Goal: Task Accomplishment & Management: Use online tool/utility

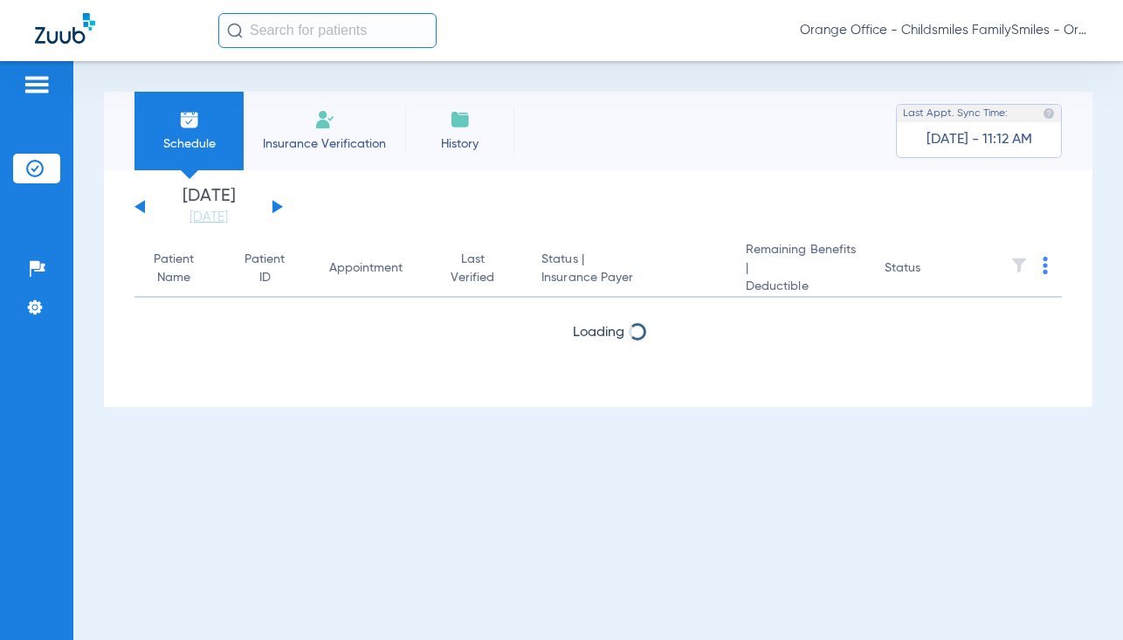
click at [300, 31] on input "text" at bounding box center [327, 30] width 218 height 35
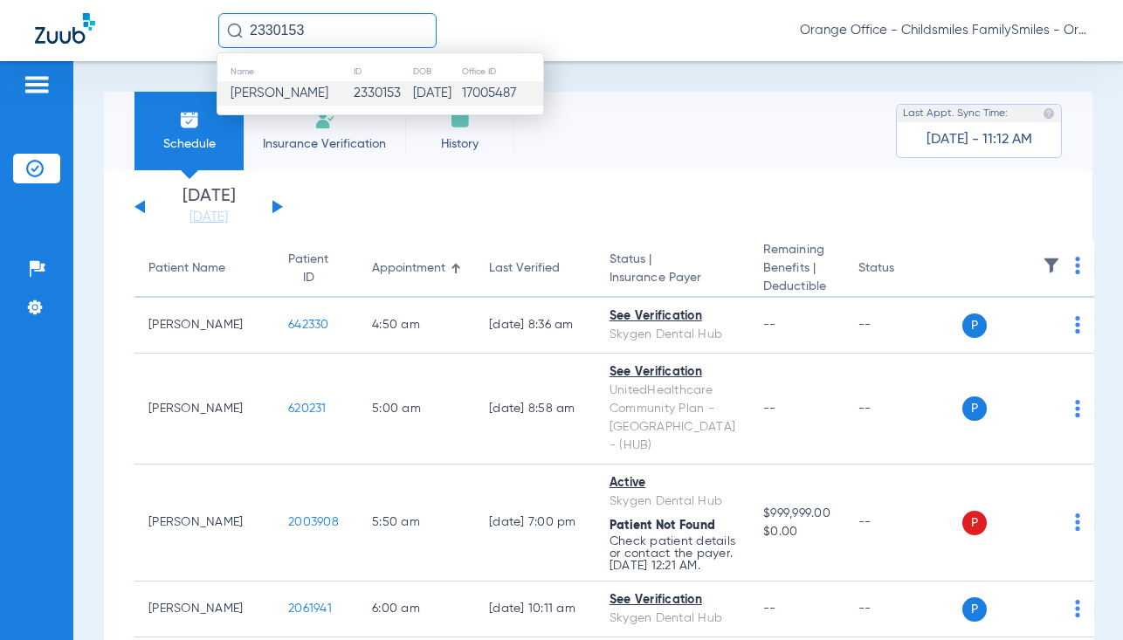
type input "2330153"
click at [259, 94] on span "[PERSON_NAME]" at bounding box center [280, 92] width 98 height 13
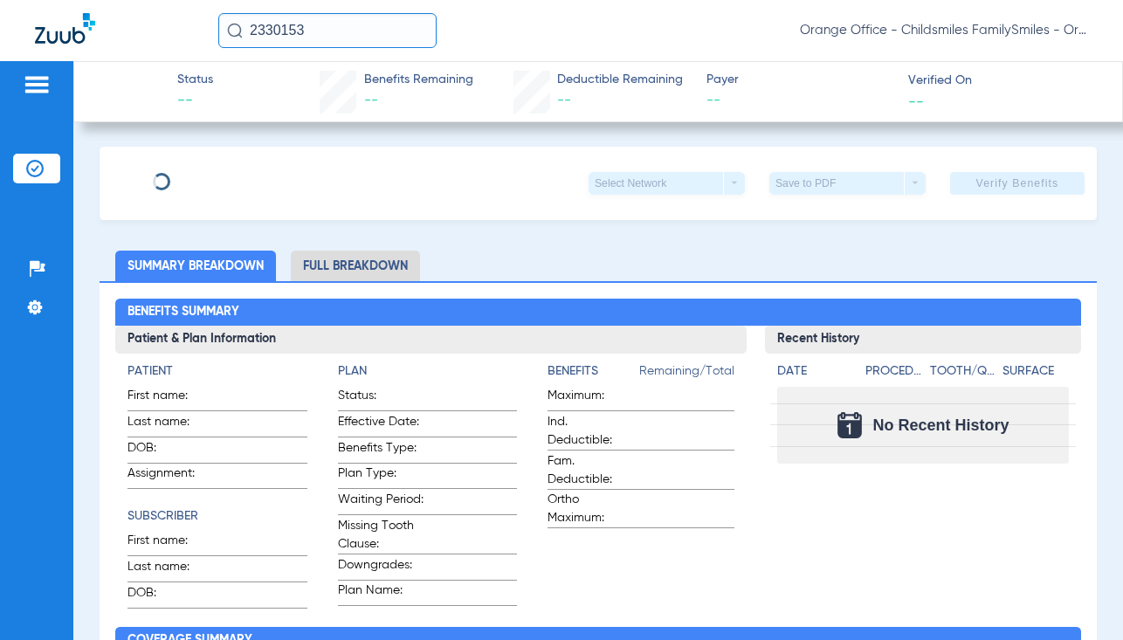
type input "ZHULQADAR"
type input "SULAIMAN"
type input "[DATE]"
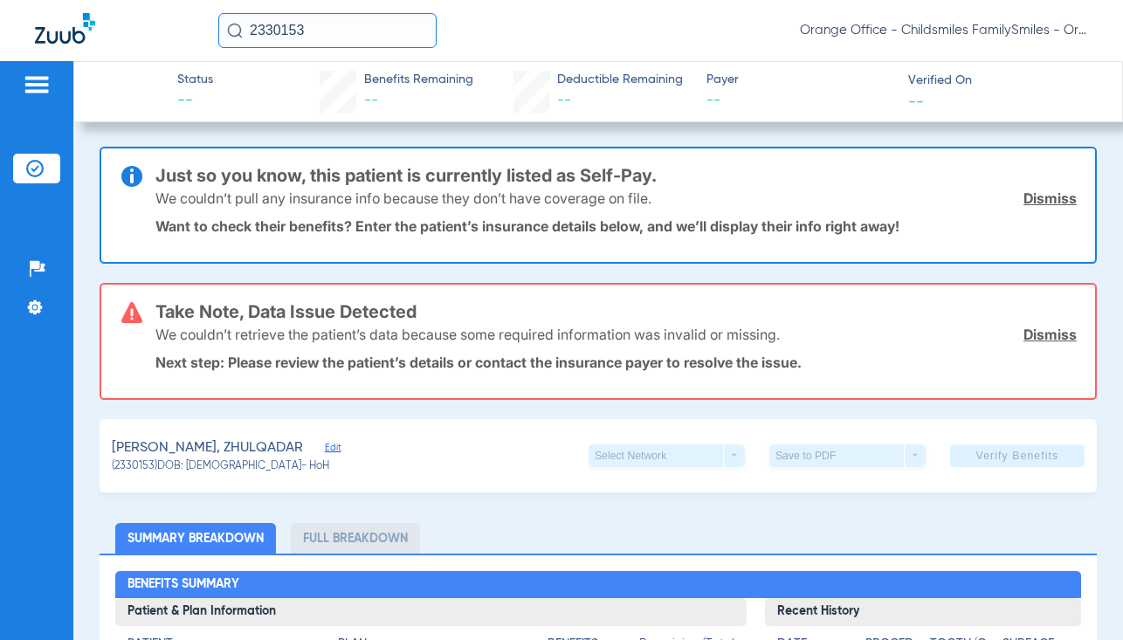
click at [325, 451] on span "Edit" at bounding box center [333, 450] width 16 height 17
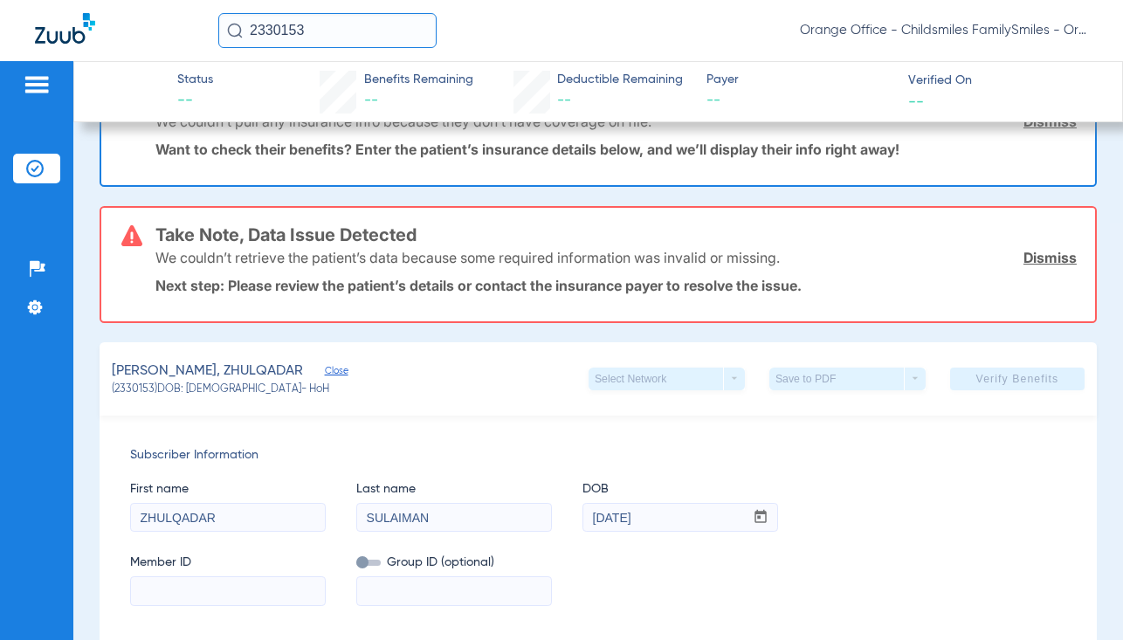
scroll to position [175, 0]
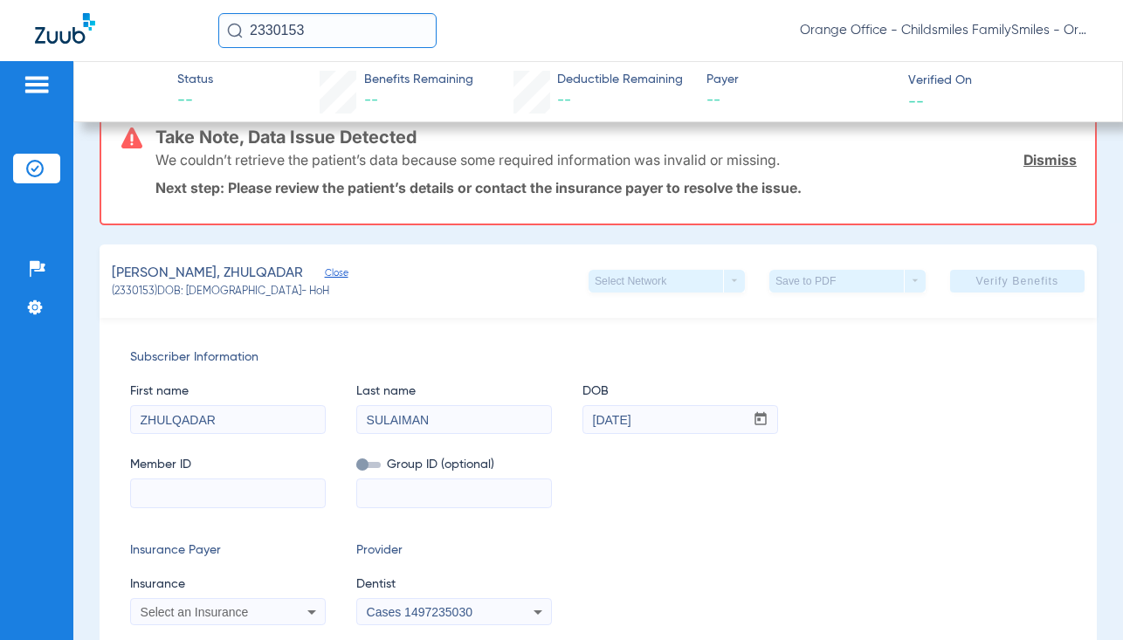
click at [234, 500] on input at bounding box center [228, 493] width 194 height 28
paste input "733W23582"
type input "733W23582"
click at [173, 605] on span "Select an Insurance" at bounding box center [195, 612] width 108 height 14
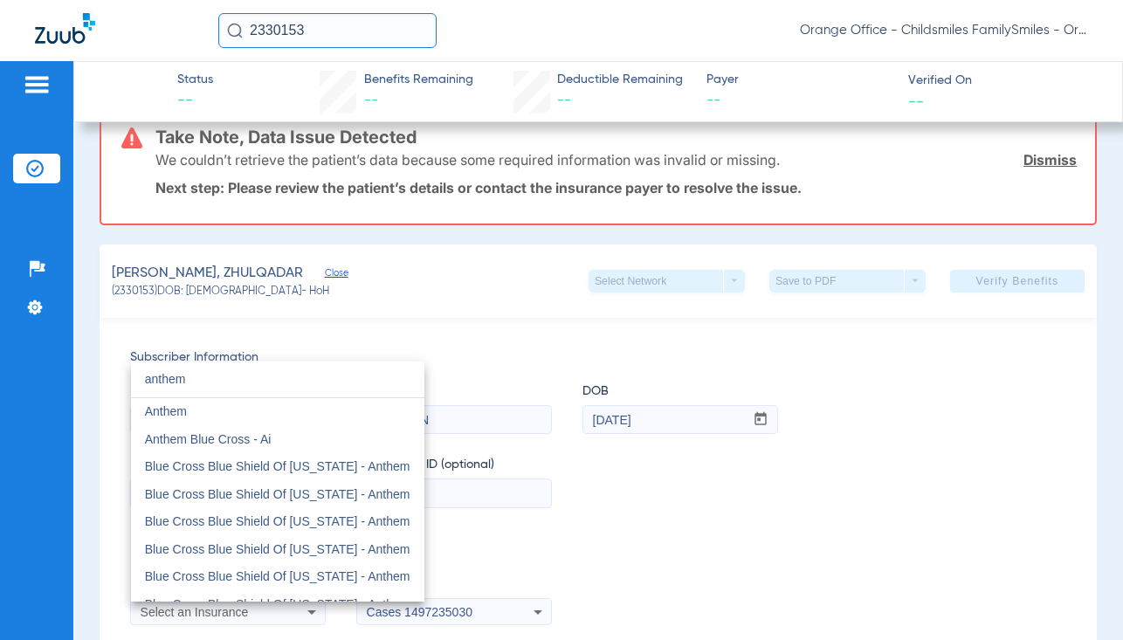
type input "anthem"
click at [203, 418] on mat-option "Anthem" at bounding box center [277, 412] width 293 height 28
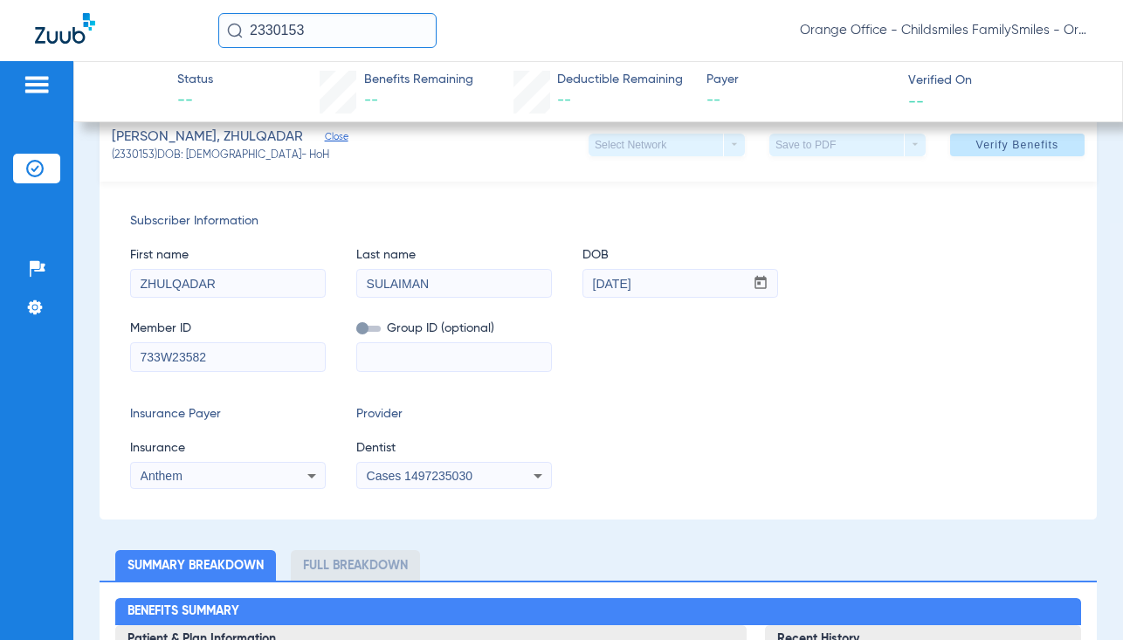
click at [474, 481] on div "Cases 1497235030" at bounding box center [437, 476] width 141 height 12
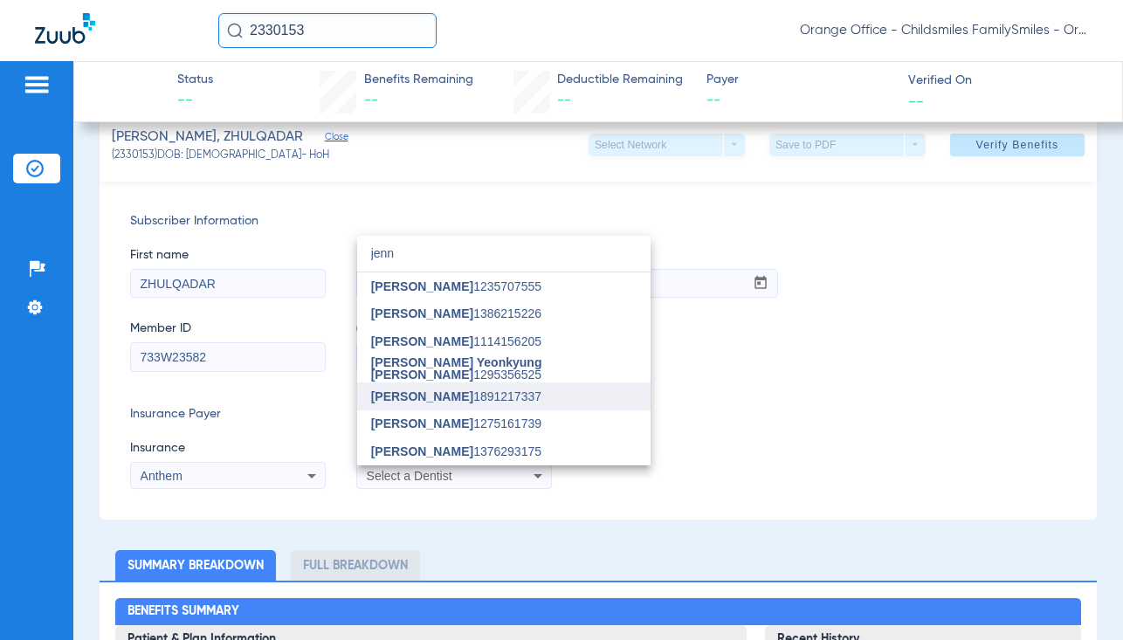
type input "jenn"
click at [443, 392] on span "[PERSON_NAME]" at bounding box center [422, 396] width 102 height 14
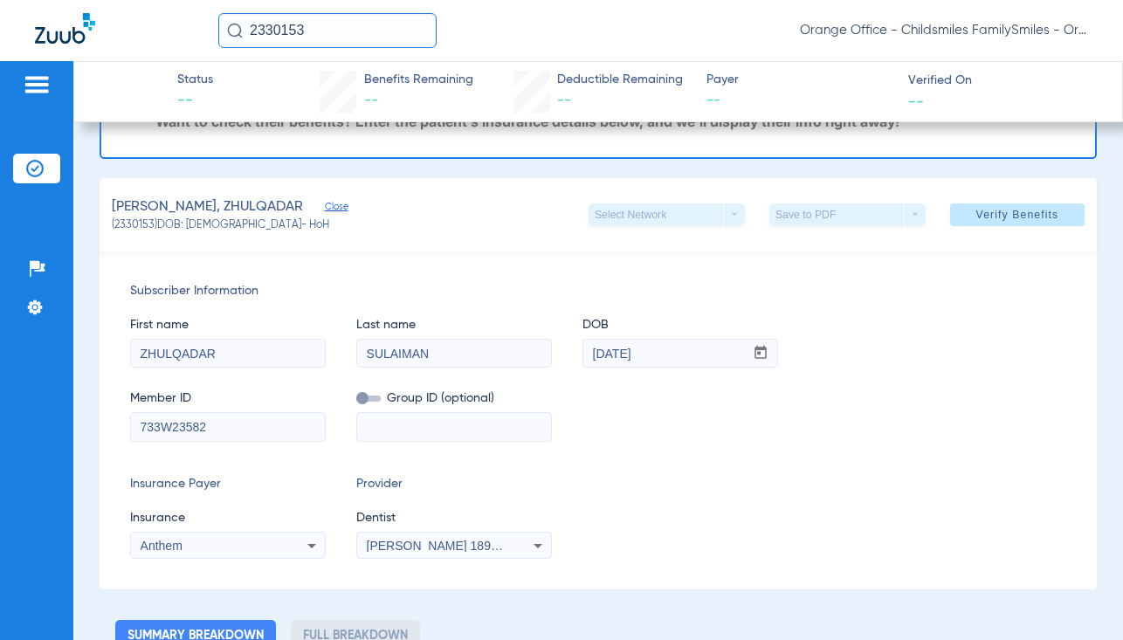
scroll to position [0, 0]
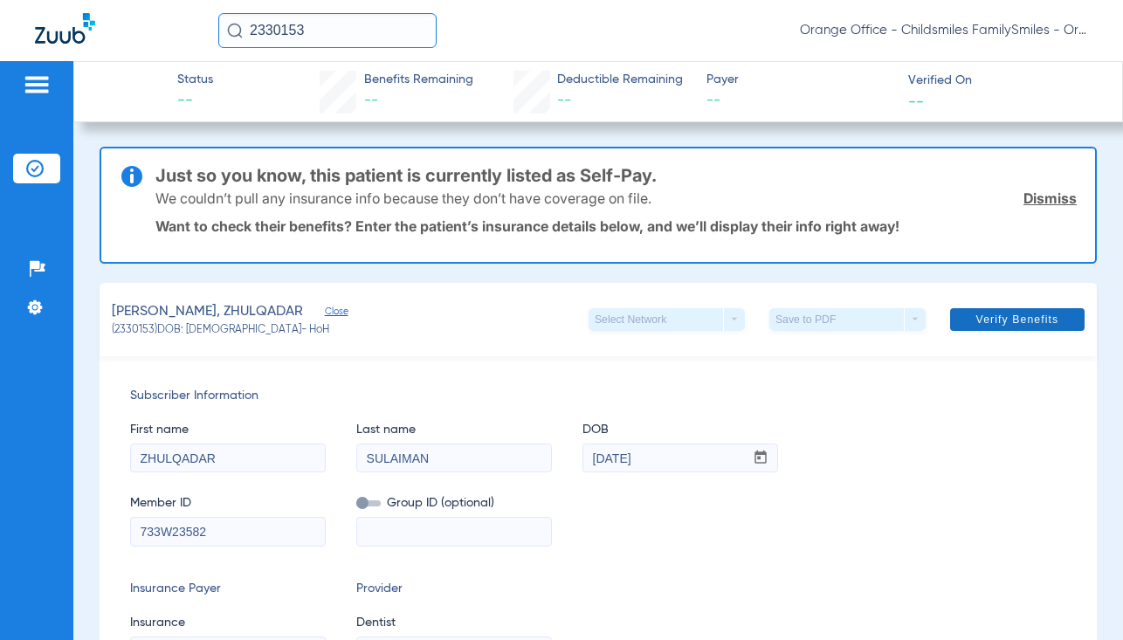
click at [986, 314] on span "Verify Benefits" at bounding box center [1017, 320] width 83 height 14
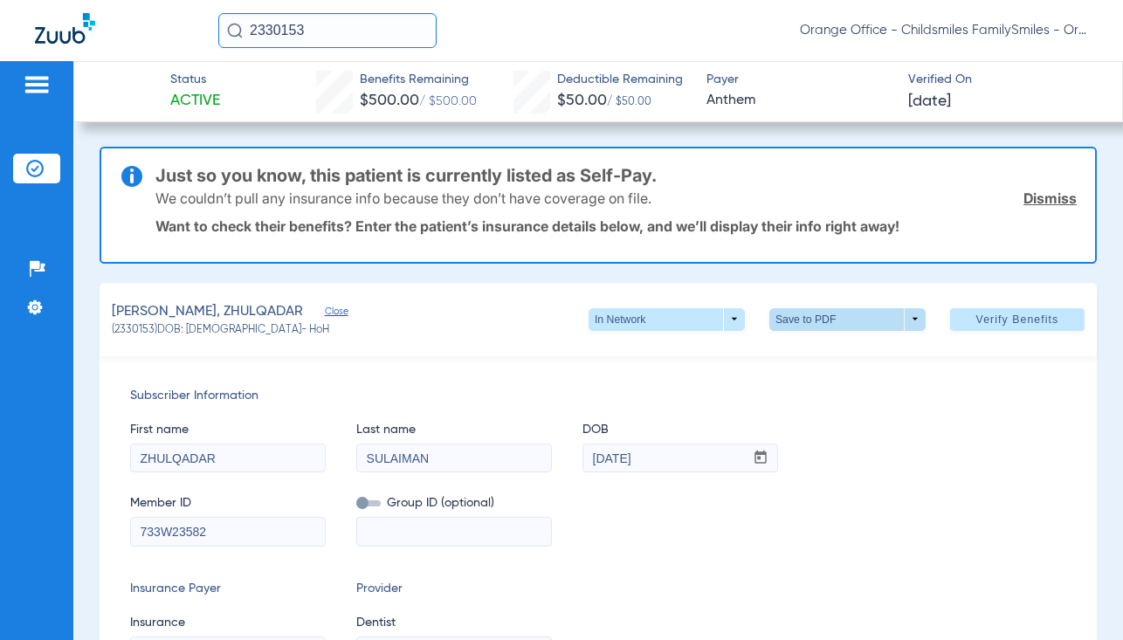
click at [830, 328] on span at bounding box center [847, 320] width 42 height 42
click at [825, 358] on span "Save to PDF" at bounding box center [840, 354] width 69 height 12
